Goal: Transaction & Acquisition: Purchase product/service

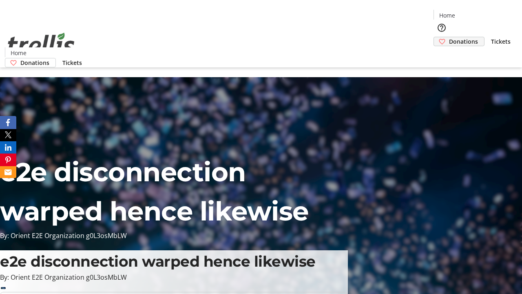
click at [449, 37] on span "Donations" at bounding box center [463, 41] width 29 height 9
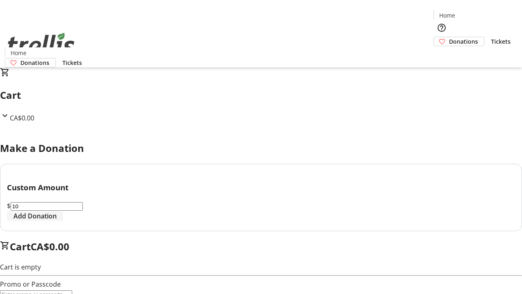
click at [57, 221] on span "Add Donation" at bounding box center [34, 216] width 43 height 10
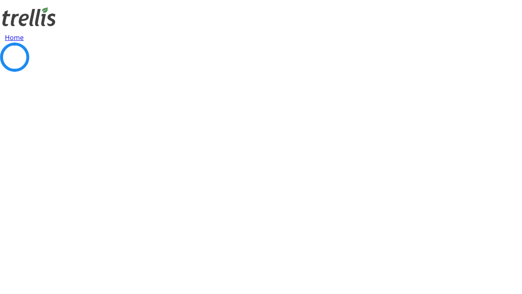
select select "CA"
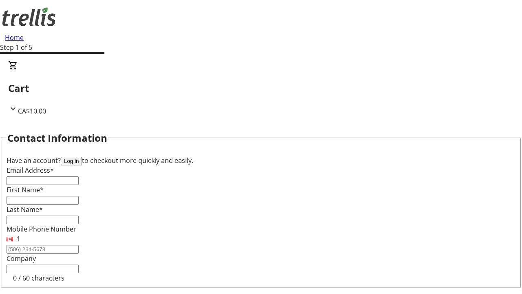
click at [82, 157] on button "Log in" at bounding box center [71, 161] width 21 height 9
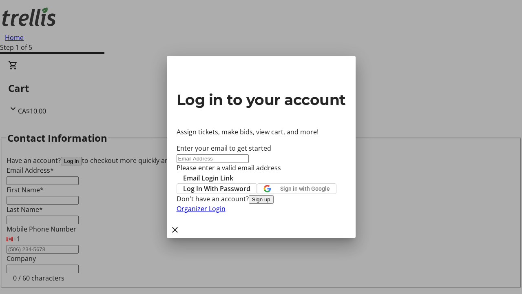
click at [274, 204] on button "Sign up" at bounding box center [261, 199] width 25 height 9
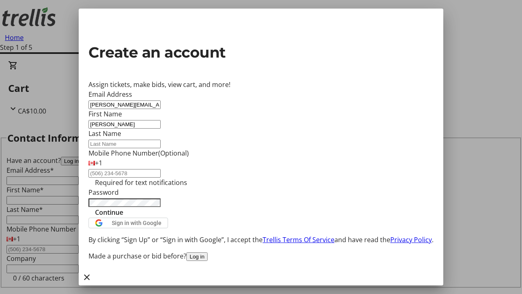
type input "[PERSON_NAME]"
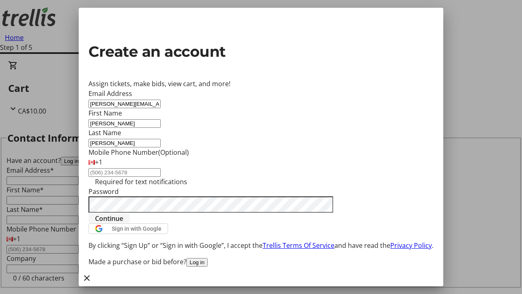
click at [123, 223] on span "Continue" at bounding box center [109, 218] width 28 height 10
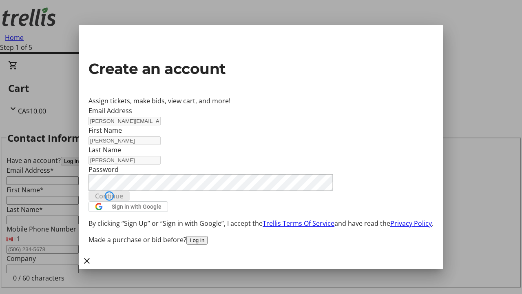
type input "[PERSON_NAME][EMAIL_ADDRESS][DOMAIN_NAME]"
type input "[PERSON_NAME]"
select select "CA"
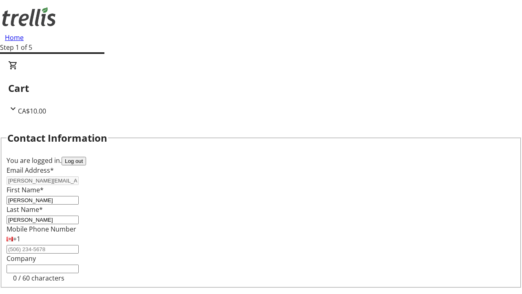
type input "[STREET_ADDRESS][PERSON_NAME]"
type input "Kelowna"
select select "BC"
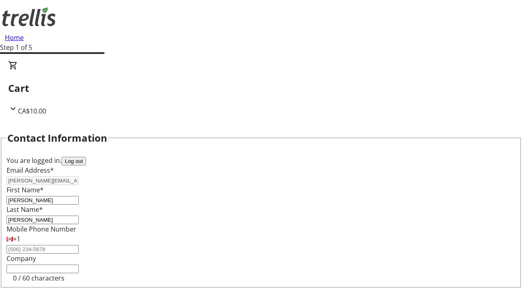
select select "CA"
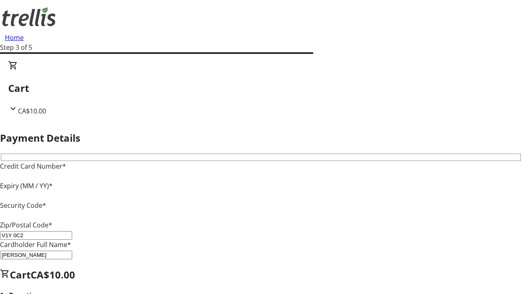
type input "V1Y 0C2"
